Goal: Task Accomplishment & Management: Use online tool/utility

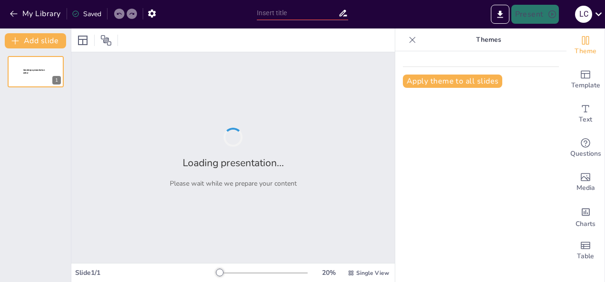
type input "Hackers de Sombrero: Comprendiendo la Ética en el Ciberespacio"
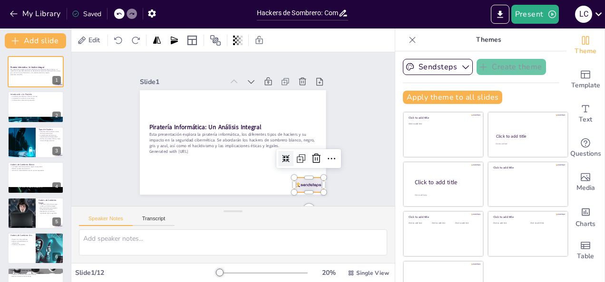
click at [297, 178] on div at bounding box center [308, 185] width 29 height 15
click at [312, 155] on icon at bounding box center [316, 159] width 9 height 10
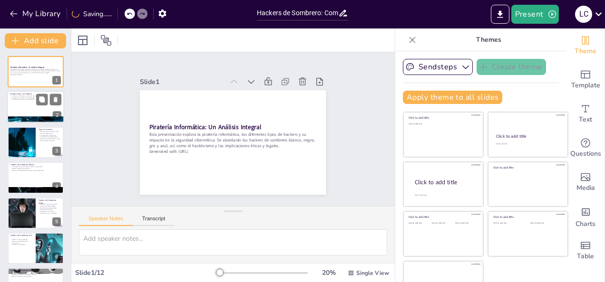
click at [35, 103] on div at bounding box center [35, 107] width 57 height 32
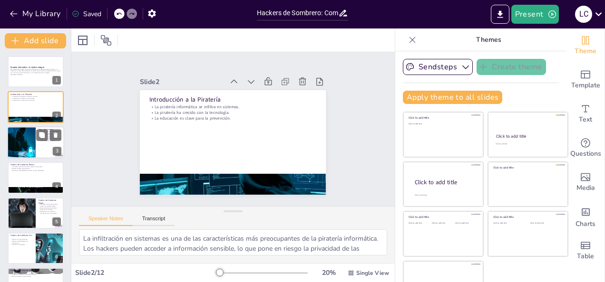
click at [31, 135] on div at bounding box center [21, 142] width 48 height 32
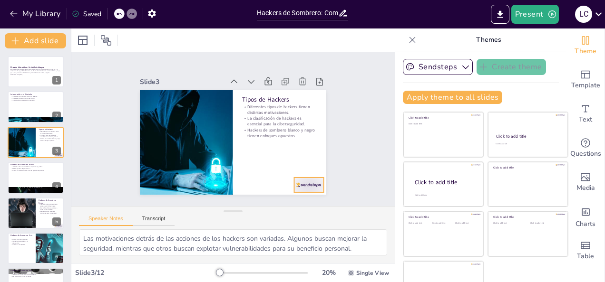
click at [300, 184] on div at bounding box center [302, 193] width 30 height 18
click at [19, 183] on div at bounding box center [35, 178] width 57 height 32
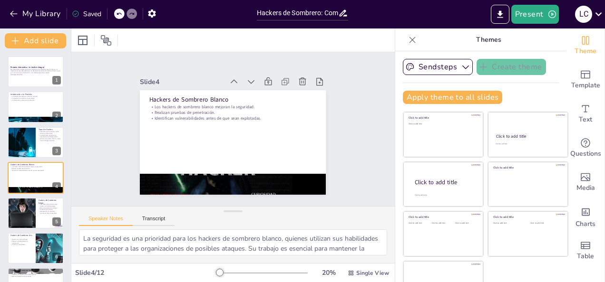
scroll to position [12, 0]
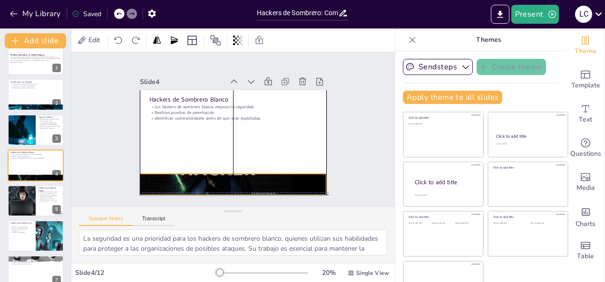
click at [208, 173] on div at bounding box center [227, 184] width 196 height 124
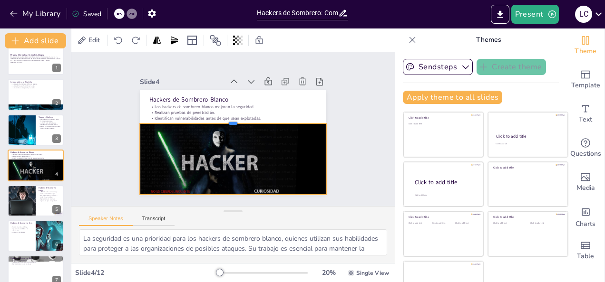
drag, startPoint x: 222, startPoint y: 170, endPoint x: 218, endPoint y: 119, distance: 50.6
click at [218, 119] on div at bounding box center [233, 120] width 186 height 8
click at [14, 193] on div at bounding box center [21, 201] width 65 height 32
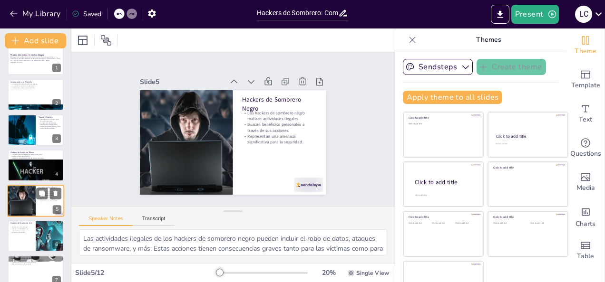
scroll to position [48, 0]
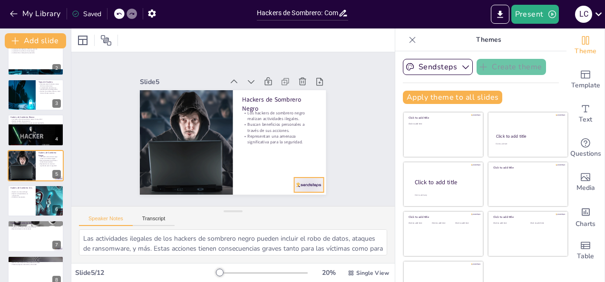
click at [302, 183] on div at bounding box center [308, 185] width 29 height 15
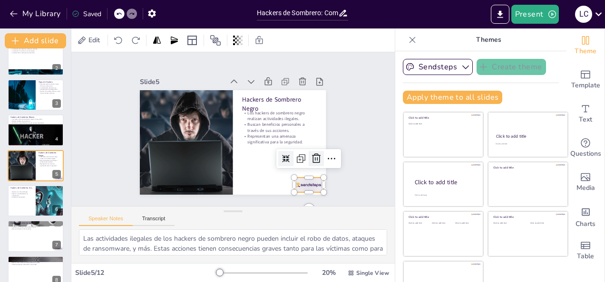
click at [310, 153] on icon at bounding box center [315, 158] width 11 height 11
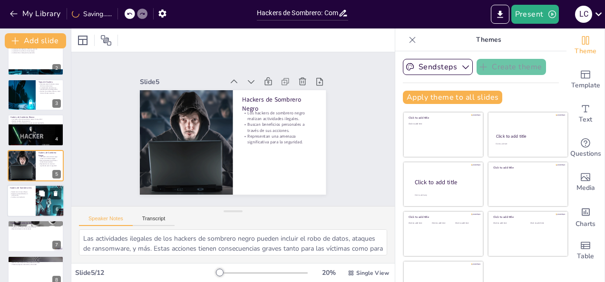
click at [30, 203] on div at bounding box center [35, 201] width 57 height 32
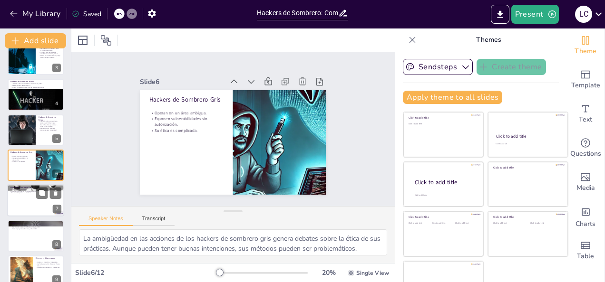
click at [22, 202] on div at bounding box center [35, 201] width 57 height 32
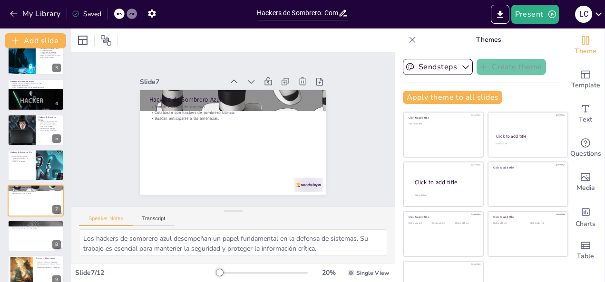
scroll to position [118, 0]
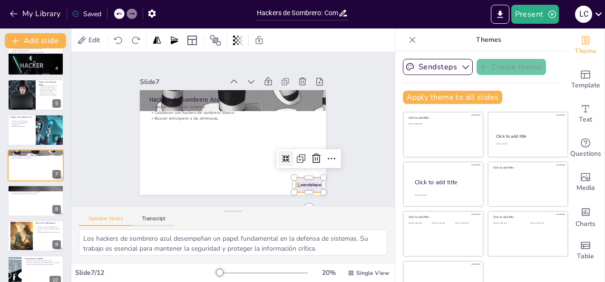
click at [301, 183] on div at bounding box center [308, 185] width 29 height 15
click at [307, 161] on icon at bounding box center [313, 167] width 12 height 12
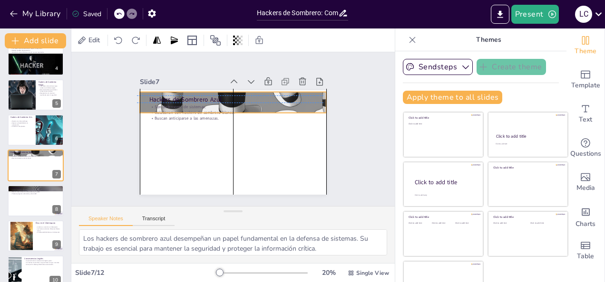
click at [305, 90] on div "Hackers de Sombrero Azul Son defensores de sistemas. Colaboran con hackers de s…" at bounding box center [233, 90] width 186 height 0
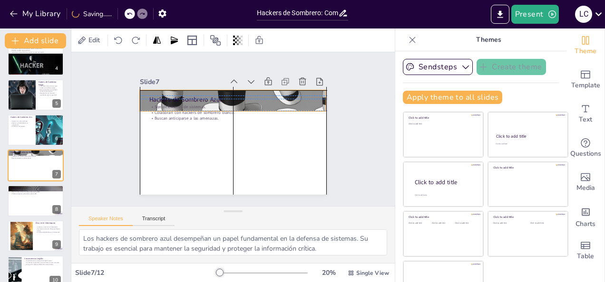
drag, startPoint x: 222, startPoint y: 109, endPoint x: 222, endPoint y: 104, distance: 5.8
click at [222, 104] on div "Son defensores de sistemas. Colaboran con hackers de sombrero blanco. Buscan an…" at bounding box center [232, 113] width 167 height 18
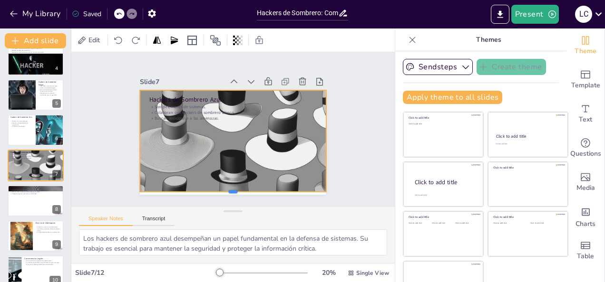
drag, startPoint x: 223, startPoint y: 108, endPoint x: 234, endPoint y: 189, distance: 81.5
click at [234, 189] on div at bounding box center [226, 195] width 186 height 27
click at [20, 190] on p "Utilizan la piratería como forma de protesta." at bounding box center [35, 190] width 51 height 2
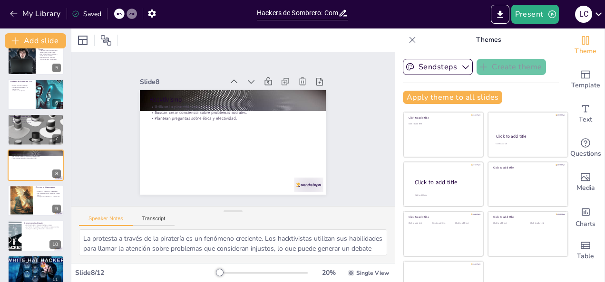
scroll to position [22, 0]
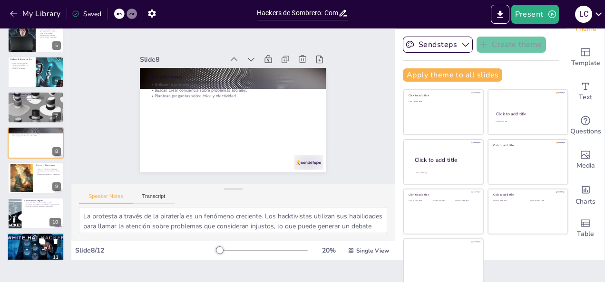
click at [33, 241] on p "La educación en ciberseguridad es clave." at bounding box center [35, 242] width 51 height 2
type textarea "La evolución de la piratería es un fenómeno constante. A medida que surgen nuev…"
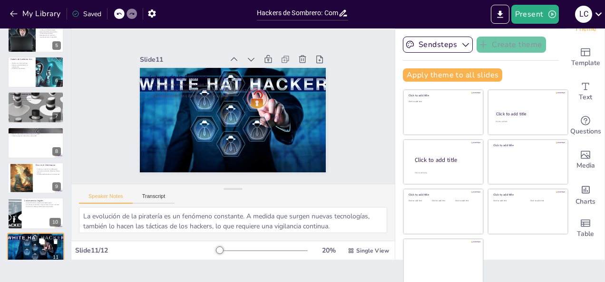
scroll to position [202, 0]
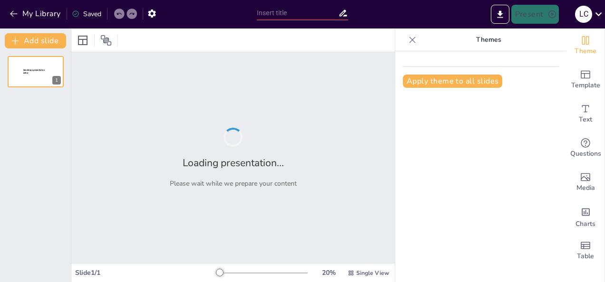
type input "Piratería Informática: Tipologías y Consecuencias en el Mundo Digital"
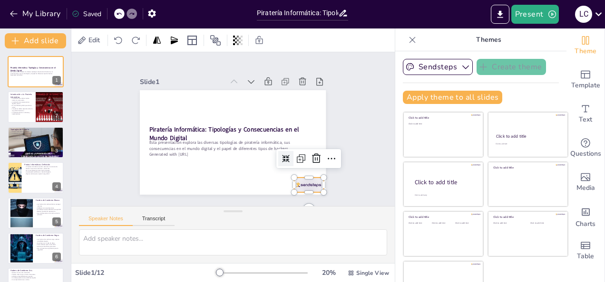
click at [295, 190] on div at bounding box center [295, 200] width 31 height 20
click at [308, 162] on icon at bounding box center [313, 167] width 10 height 10
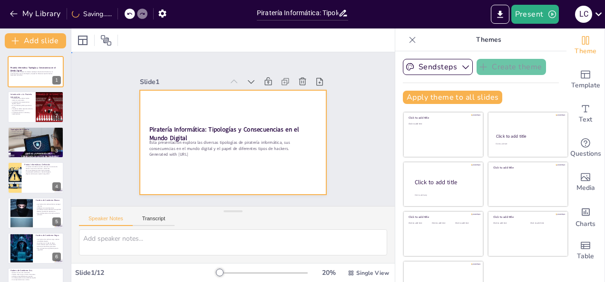
click at [173, 104] on div at bounding box center [233, 142] width 186 height 105
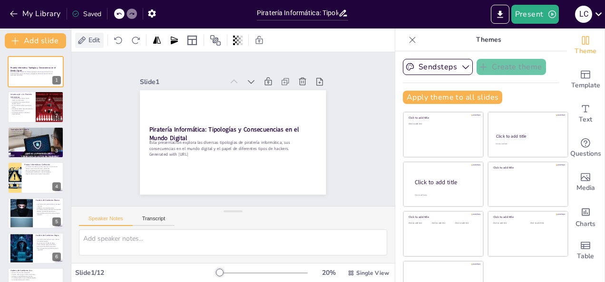
click at [98, 42] on span "Edit" at bounding box center [94, 40] width 15 height 9
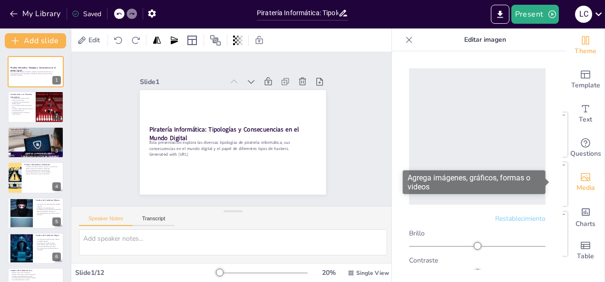
click at [579, 182] on icon "Add images, graphics, shapes or video" at bounding box center [584, 177] width 11 height 11
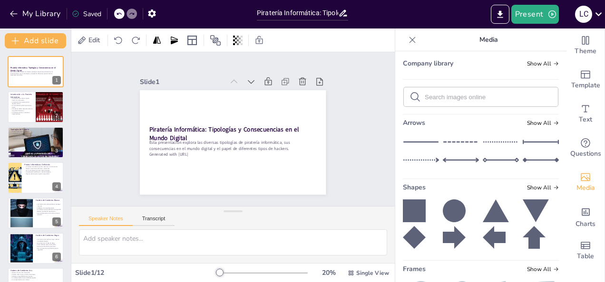
scroll to position [67, 0]
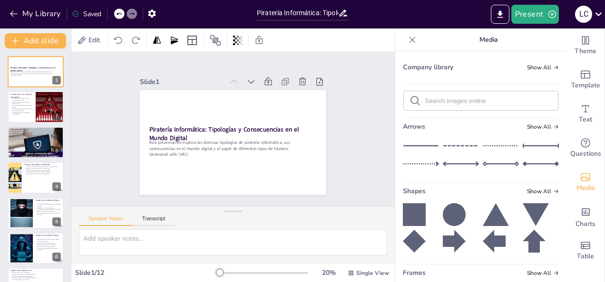
click at [433, 100] on input "text" at bounding box center [487, 100] width 127 height 7
type input "pirateria"
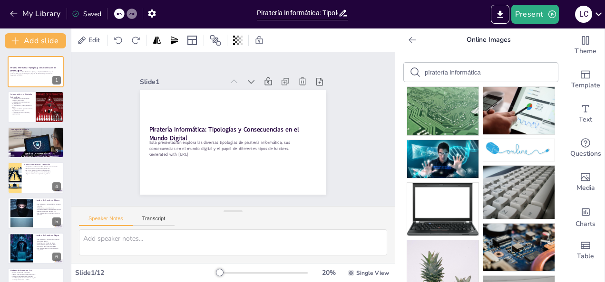
type input "piratería informática"
drag, startPoint x: 492, startPoint y: 139, endPoint x: 500, endPoint y: 157, distance: 19.2
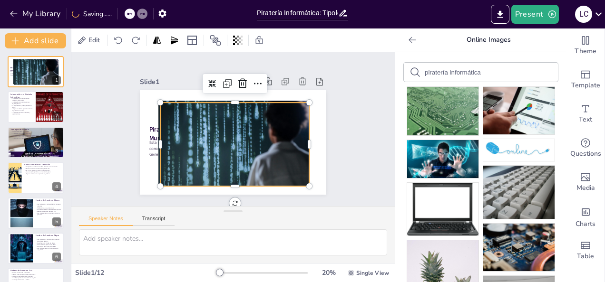
click at [239, 147] on div at bounding box center [233, 144] width 157 height 99
drag, startPoint x: 345, startPoint y: 41, endPoint x: 312, endPoint y: 215, distance: 177.0
click at [312, 215] on div "Speaker Notes Transcript" at bounding box center [232, 218] width 323 height 23
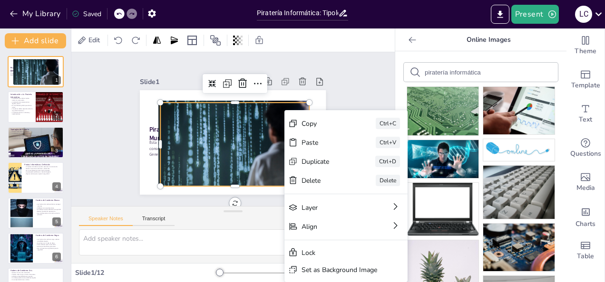
drag, startPoint x: 285, startPoint y: 139, endPoint x: 241, endPoint y: 143, distance: 44.4
click at [241, 143] on div at bounding box center [233, 145] width 157 height 99
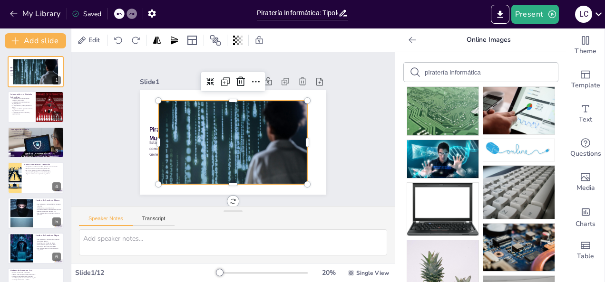
click at [268, 164] on div at bounding box center [233, 143] width 149 height 84
click at [264, 133] on div at bounding box center [231, 142] width 157 height 99
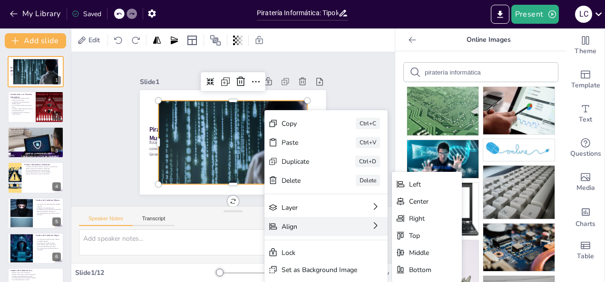
click at [442, 273] on icon at bounding box center [447, 278] width 10 height 10
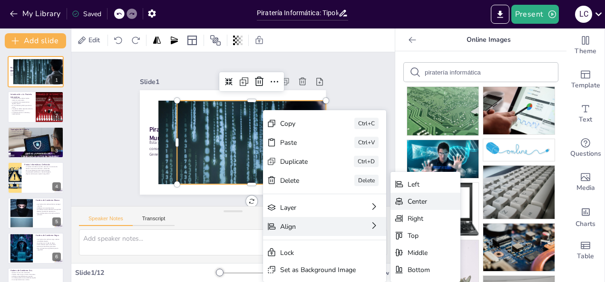
click at [464, 274] on div "Center" at bounding box center [475, 279] width 23 height 11
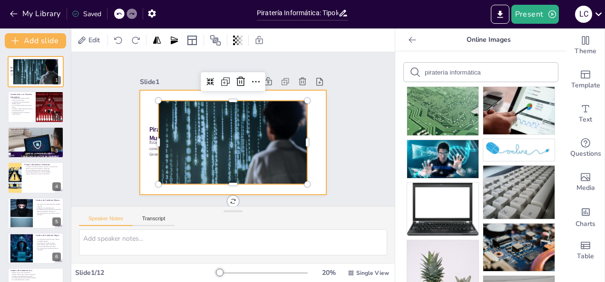
click at [314, 136] on div at bounding box center [232, 142] width 196 height 123
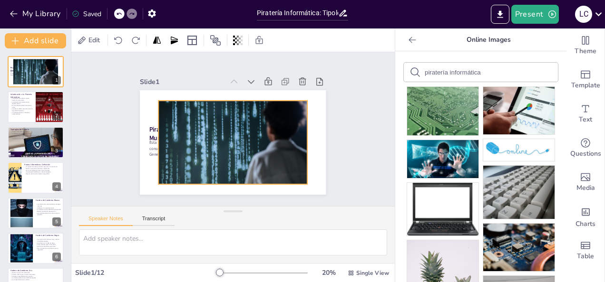
click at [232, 146] on div at bounding box center [231, 142] width 157 height 99
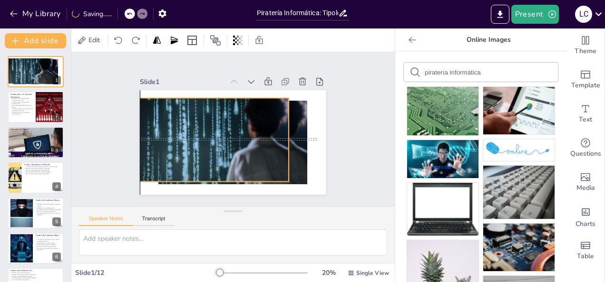
drag, startPoint x: 232, startPoint y: 146, endPoint x: 228, endPoint y: 147, distance: 4.8
click at [228, 147] on div at bounding box center [213, 137] width 157 height 99
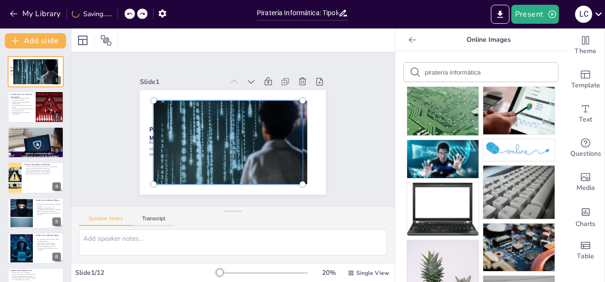
click at [279, 154] on div at bounding box center [226, 142] width 169 height 111
click at [266, 138] on div at bounding box center [226, 142] width 169 height 111
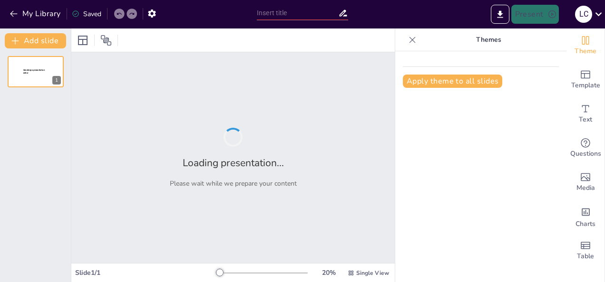
type input "Hackers de Sombrero: Comprendiendo la Ética en el Ciberespacio"
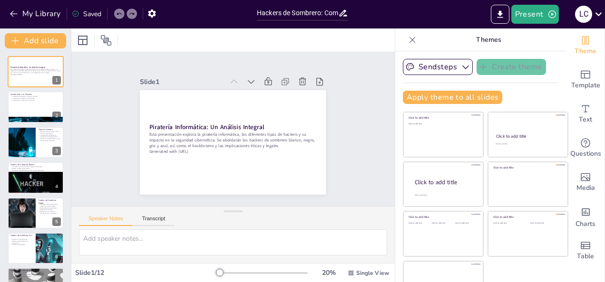
scroll to position [22, 0]
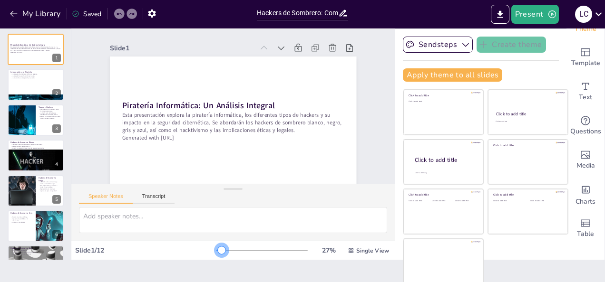
click at [218, 252] on div at bounding box center [222, 251] width 8 height 8
click at [21, 90] on div at bounding box center [35, 85] width 57 height 32
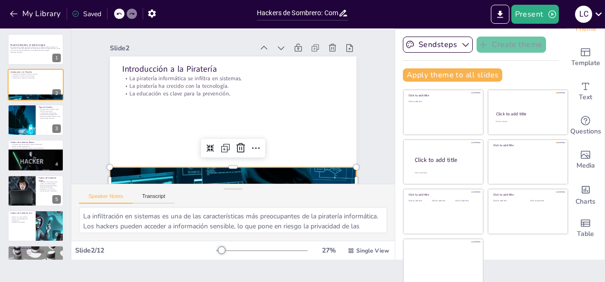
click at [202, 170] on div at bounding box center [162, 129] width 208 height 277
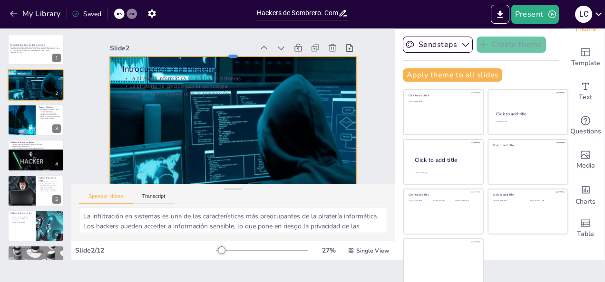
drag, startPoint x: 222, startPoint y: 166, endPoint x: 204, endPoint y: 55, distance: 112.1
click at [204, 55] on div at bounding box center [205, 60] width 217 height 130
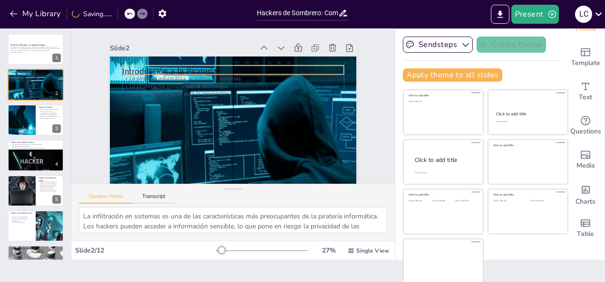
click at [113, 65] on div "Introducción a la Piratería La piratería informática se infiltra en sistemas. L…" at bounding box center [195, 140] width 165 height 183
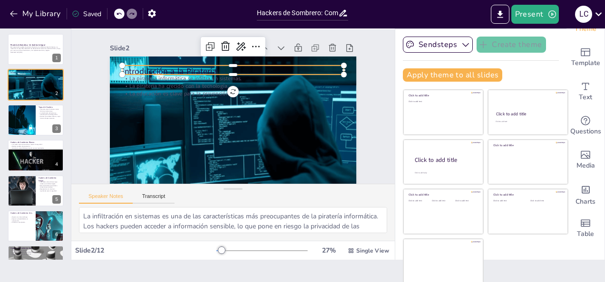
click at [150, 69] on p "Introducción a la Piratería" at bounding box center [200, 92] width 101 height 207
click at [180, 69] on p "Introducción a la Piratería" at bounding box center [197, 103] width 35 height 222
click at [127, 69] on p "Introducción a la Piratería" at bounding box center [205, 82] width 157 height 173
click at [252, 69] on p "Introducción a la Piratería" at bounding box center [269, 111] width 35 height 222
click at [193, 69] on p "Introducción a la Piratería" at bounding box center [263, 85] width 140 height 186
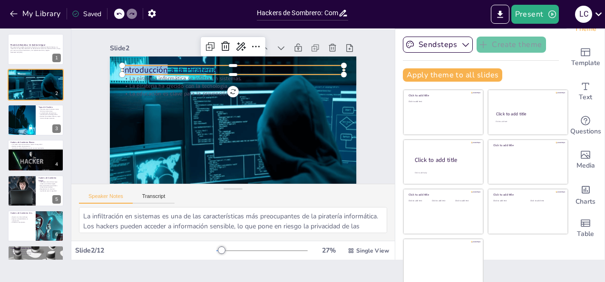
click at [162, 69] on p "Introducción a la Piratería" at bounding box center [255, 78] width 186 height 140
click at [122, 78] on p "Introducción a la Piratería" at bounding box center [215, 138] width 198 height 121
click at [237, 160] on icon at bounding box center [244, 167] width 14 height 14
click at [192, 151] on icon at bounding box center [188, 153] width 8 height 4
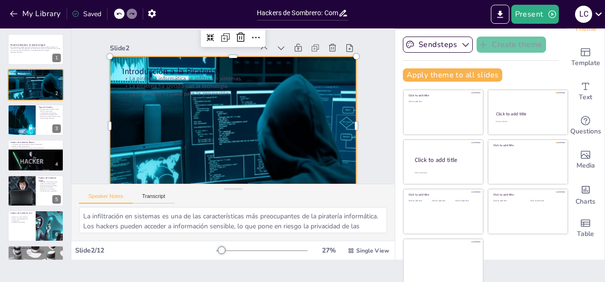
click at [184, 127] on div at bounding box center [223, 155] width 337 height 307
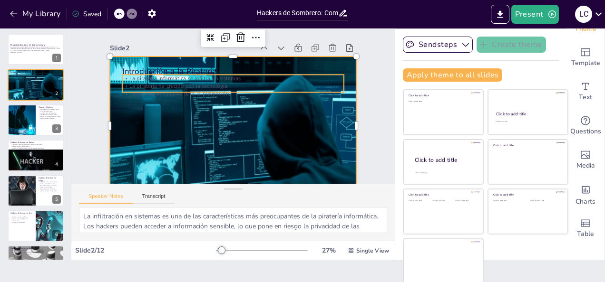
click at [129, 77] on p "La piratería informática se infiltra en sistemas." at bounding box center [214, 86] width 170 height 154
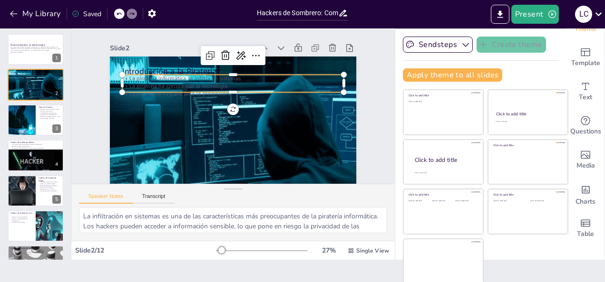
click at [158, 78] on p "La piratería informática se infiltra en sistemas." at bounding box center [206, 95] width 97 height 206
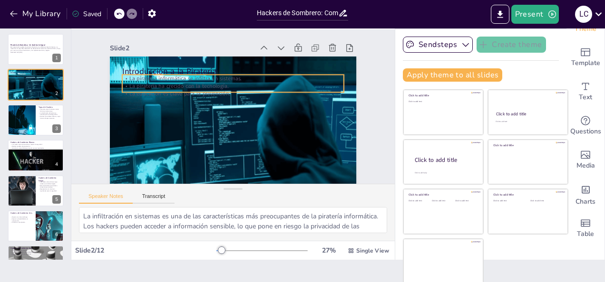
click at [199, 78] on p "La piratería informática se infiltra en sistemas." at bounding box center [257, 93] width 117 height 196
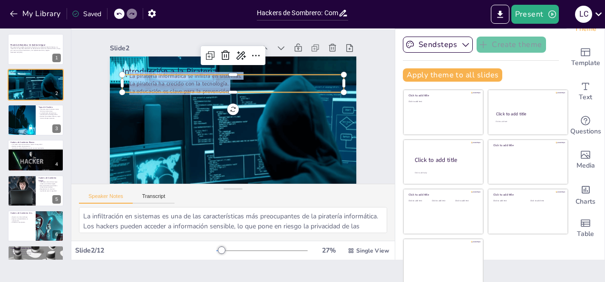
drag, startPoint x: 117, startPoint y: 78, endPoint x: 218, endPoint y: 90, distance: 102.0
click at [218, 90] on div "La piratería informática se infiltra en sistemas. La piratería ha crecido con l…" at bounding box center [225, 84] width 218 height 90
click at [239, 149] on icon at bounding box center [246, 156] width 15 height 15
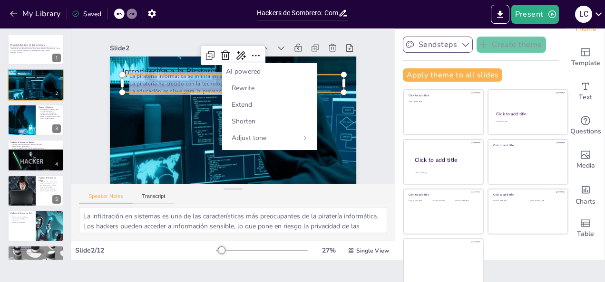
click at [461, 42] on icon "button" at bounding box center [466, 45] width 10 height 10
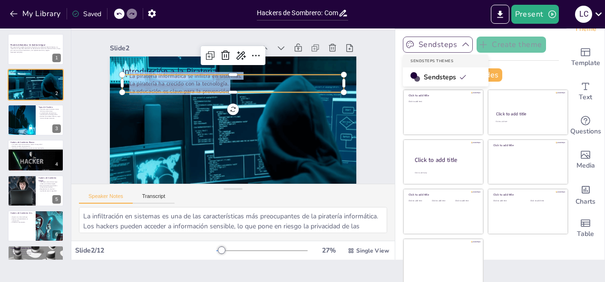
click at [424, 77] on span "Sendsteps" at bounding box center [445, 77] width 43 height 9
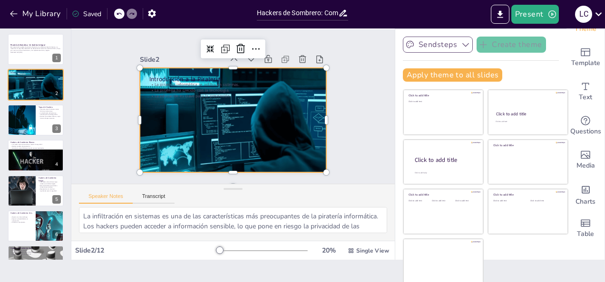
click at [279, 126] on div at bounding box center [240, 141] width 223 height 167
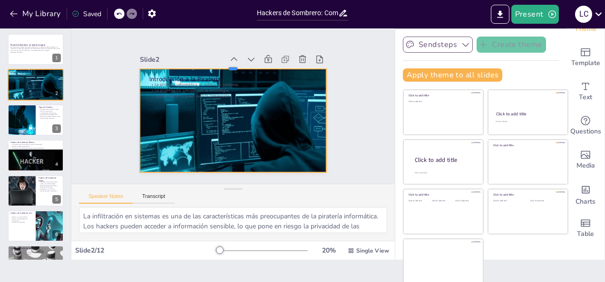
click at [220, 63] on div at bounding box center [202, 134] width 130 height 143
click at [17, 117] on div at bounding box center [21, 120] width 48 height 32
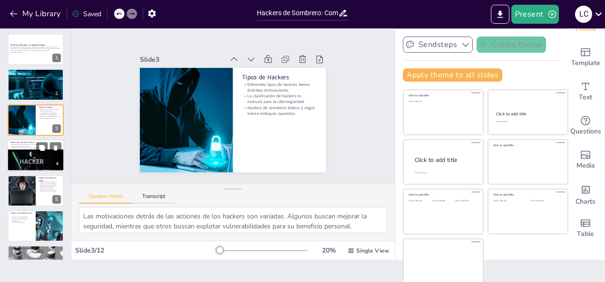
click at [39, 162] on div at bounding box center [36, 167] width 58 height 35
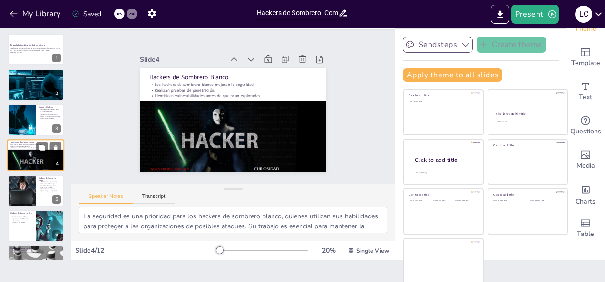
scroll to position [12, 0]
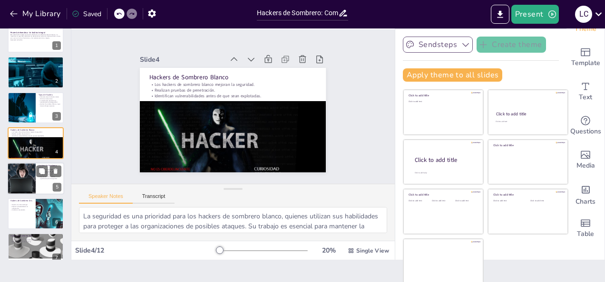
click at [18, 180] on div at bounding box center [21, 179] width 65 height 32
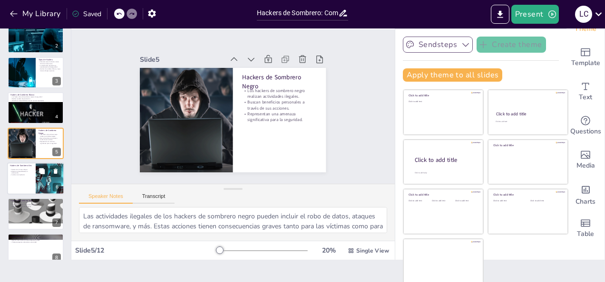
click at [23, 173] on p "Exponen vulnerabilidades sin autorización." at bounding box center [21, 172] width 23 height 3
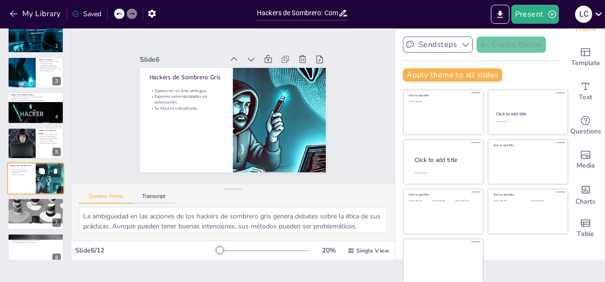
scroll to position [83, 0]
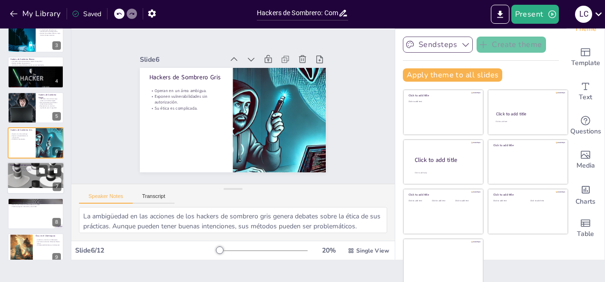
click at [24, 181] on div at bounding box center [35, 165] width 57 height 57
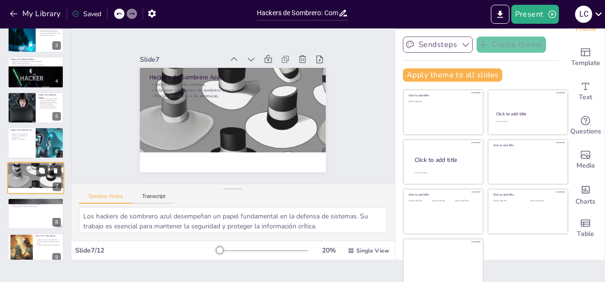
scroll to position [118, 0]
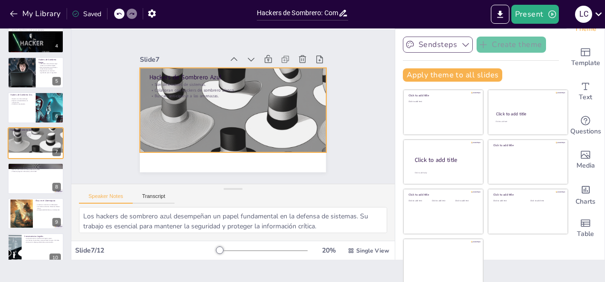
click at [249, 120] on div at bounding box center [230, 78] width 204 height 204
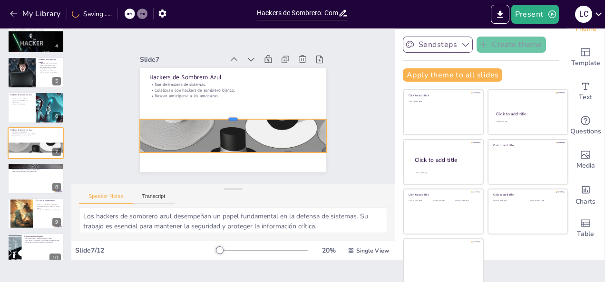
drag, startPoint x: 222, startPoint y: 63, endPoint x: 228, endPoint y: 112, distance: 49.7
click at [228, 112] on div at bounding box center [227, 100] width 130 height 143
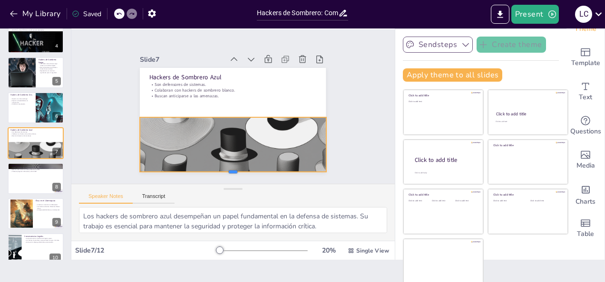
drag, startPoint x: 223, startPoint y: 151, endPoint x: 225, endPoint y: 171, distance: 20.0
click at [277, 171] on div at bounding box center [300, 92] width 46 height 183
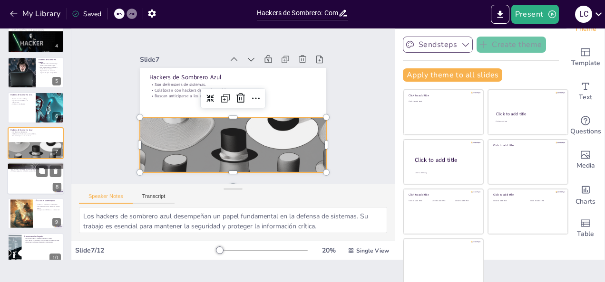
click at [21, 171] on p "Plantean preguntas sobre ética y efectividad." at bounding box center [35, 171] width 51 height 2
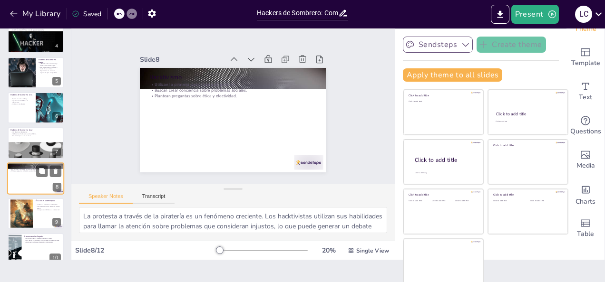
scroll to position [154, 0]
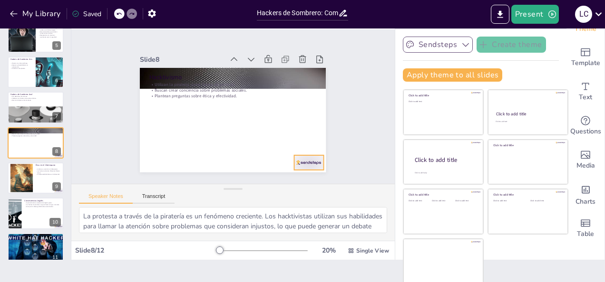
click at [155, 110] on div at bounding box center [139, 96] width 32 height 27
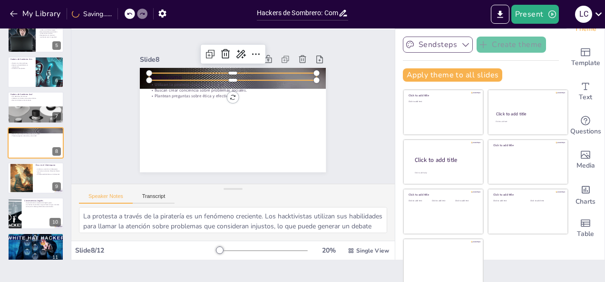
click at [296, 75] on p "Hacktivismo" at bounding box center [258, 121] width 91 height 149
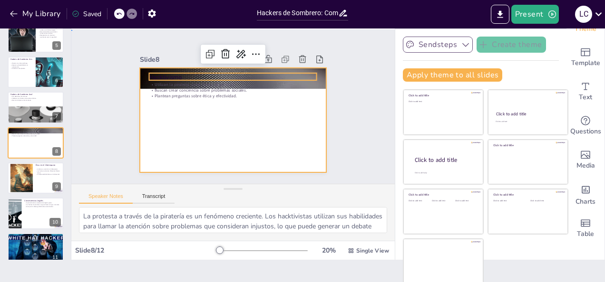
click at [293, 164] on div at bounding box center [220, 111] width 157 height 209
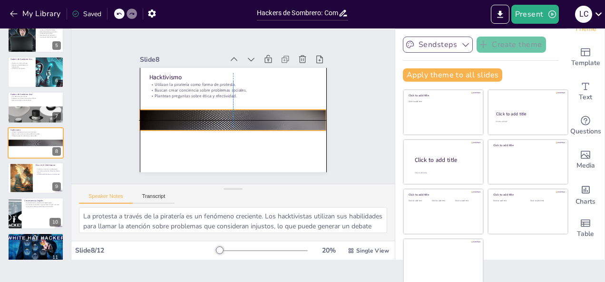
drag, startPoint x: 310, startPoint y: 74, endPoint x: 309, endPoint y: 112, distance: 38.0
click at [309, 112] on div at bounding box center [223, 98] width 202 height 208
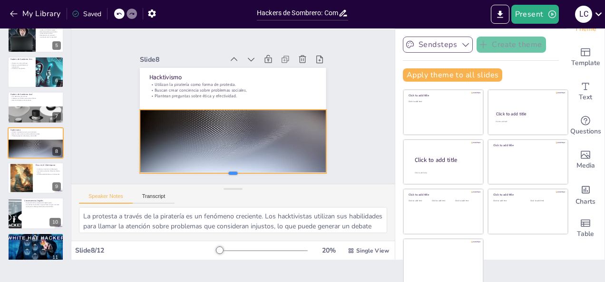
drag, startPoint x: 224, startPoint y: 128, endPoint x: 232, endPoint y: 171, distance: 43.5
click at [232, 173] on div at bounding box center [233, 177] width 186 height 8
click at [20, 178] on div at bounding box center [22, 178] width 52 height 29
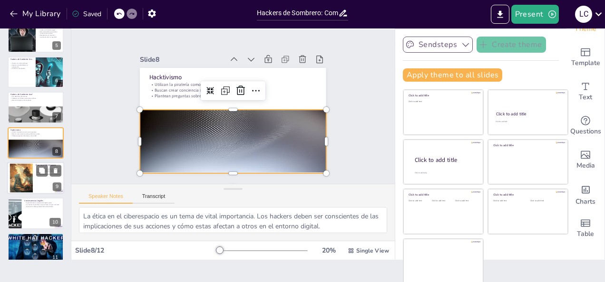
scroll to position [189, 0]
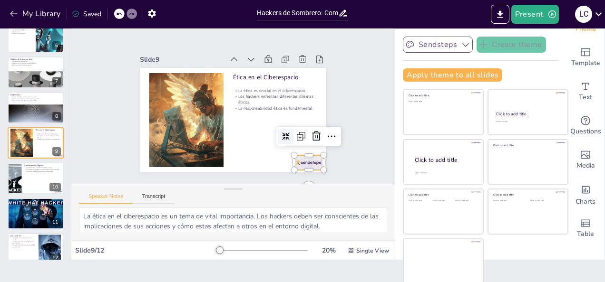
click at [220, 32] on div at bounding box center [204, 17] width 32 height 29
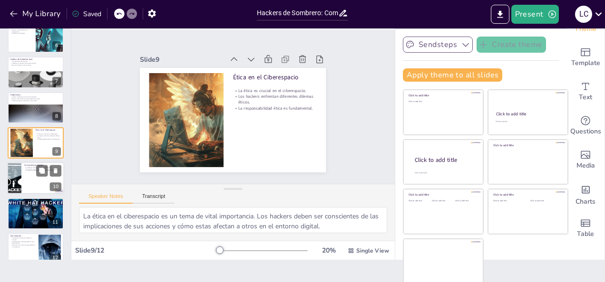
click at [19, 177] on div at bounding box center [14, 179] width 85 height 32
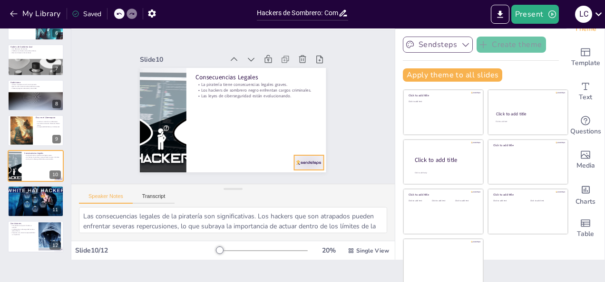
click at [184, 168] on div at bounding box center [177, 182] width 15 height 29
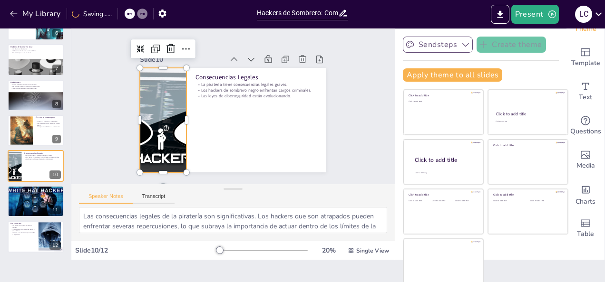
click at [166, 88] on div at bounding box center [170, 141] width 295 height 185
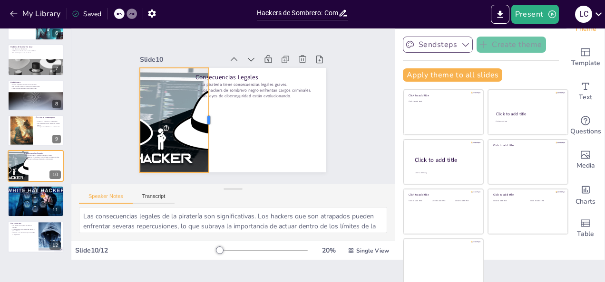
drag, startPoint x: 176, startPoint y: 114, endPoint x: 198, endPoint y: 114, distance: 22.3
click at [250, 114] on div at bounding box center [254, 93] width 8 height 105
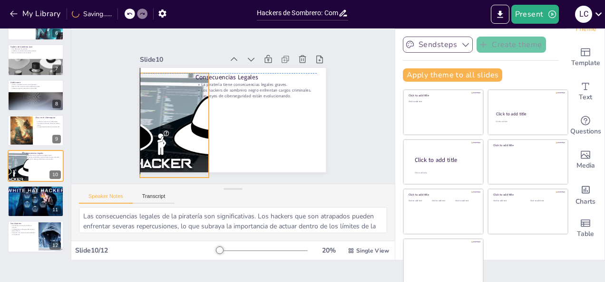
click at [163, 101] on div at bounding box center [207, 39] width 133 height 285
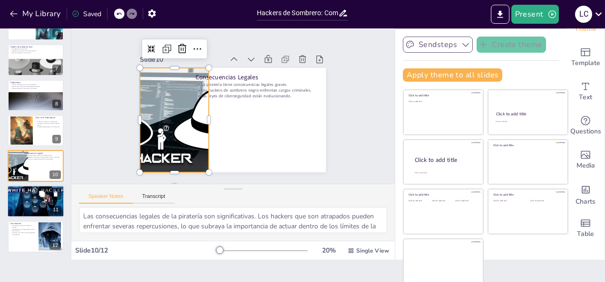
click at [20, 202] on div at bounding box center [35, 201] width 57 height 32
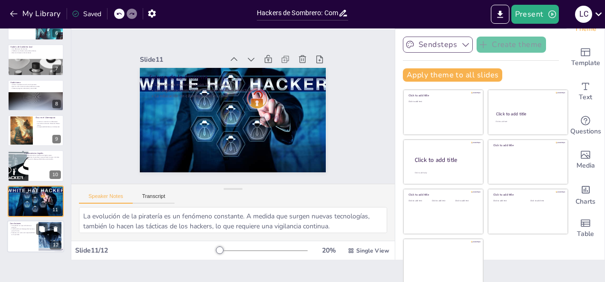
click at [27, 234] on p "Fomentar una cultura de responsabilidad es importante." at bounding box center [23, 233] width 26 height 3
type textarea "La comprensión de los tipos de hackers permite a los individuos reconocer las a…"
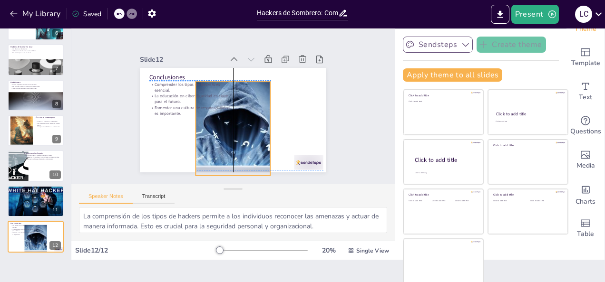
drag, startPoint x: 282, startPoint y: 136, endPoint x: 235, endPoint y: 142, distance: 47.4
click at [235, 142] on div at bounding box center [254, 100] width 168 height 270
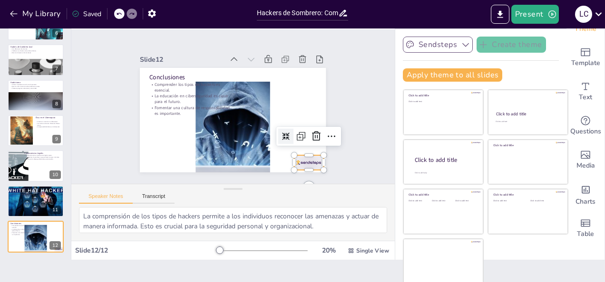
click at [274, 34] on div at bounding box center [262, 17] width 23 height 32
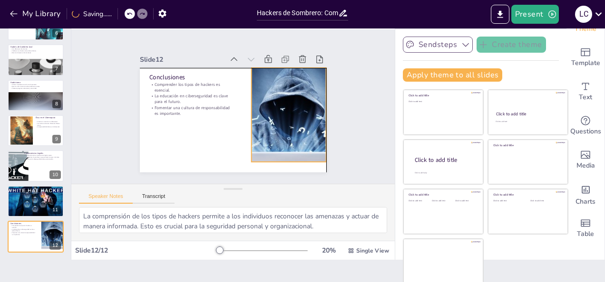
drag, startPoint x: 224, startPoint y: 130, endPoint x: 277, endPoint y: 119, distance: 54.0
click at [277, 119] on div at bounding box center [254, 159] width 208 height 267
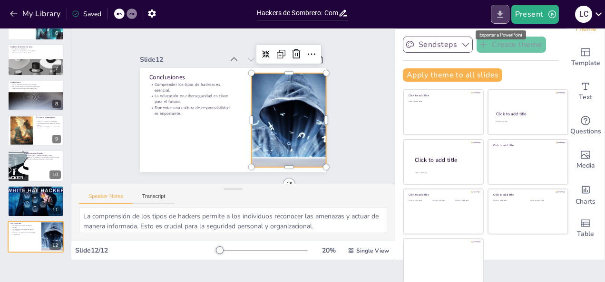
click at [506, 13] on button "Export to PowerPoint" at bounding box center [500, 14] width 19 height 19
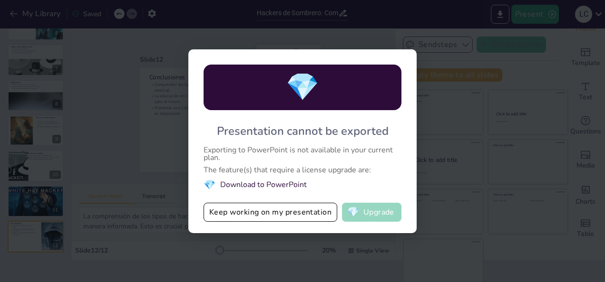
click at [367, 206] on button "💎 Upgrade" at bounding box center [371, 212] width 59 height 19
